Goal: Find specific page/section: Find specific page/section

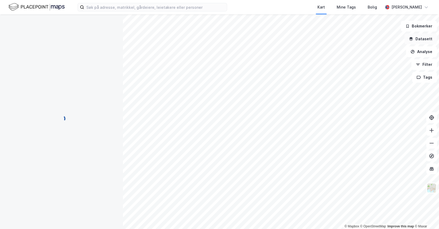
click at [426, 41] on button "Datasett" at bounding box center [420, 39] width 33 height 11
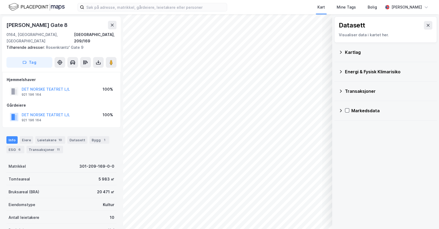
click at [348, 51] on div "Kartlag" at bounding box center [389, 52] width 88 height 6
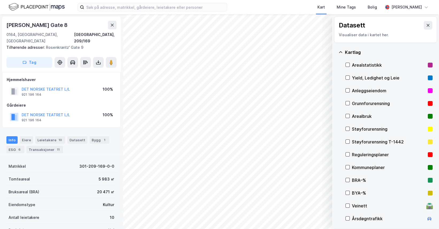
click at [348, 68] on div "Arealstatistikk" at bounding box center [388, 65] width 87 height 13
